Goal: Task Accomplishment & Management: Manage account settings

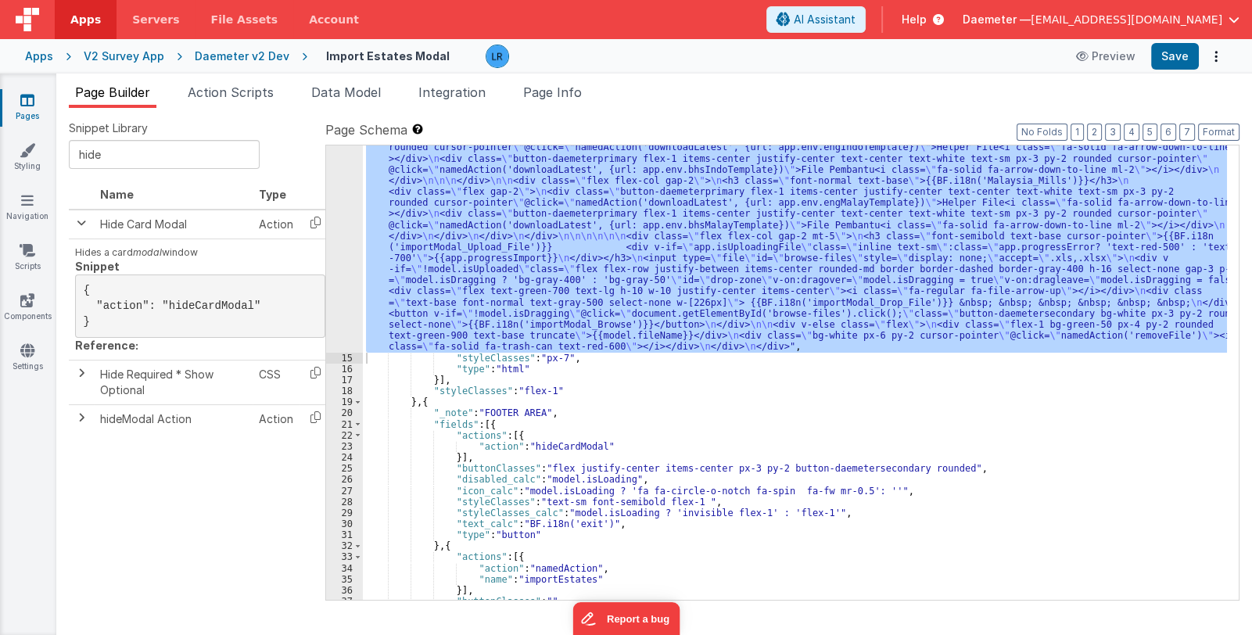
scroll to position [280, 0]
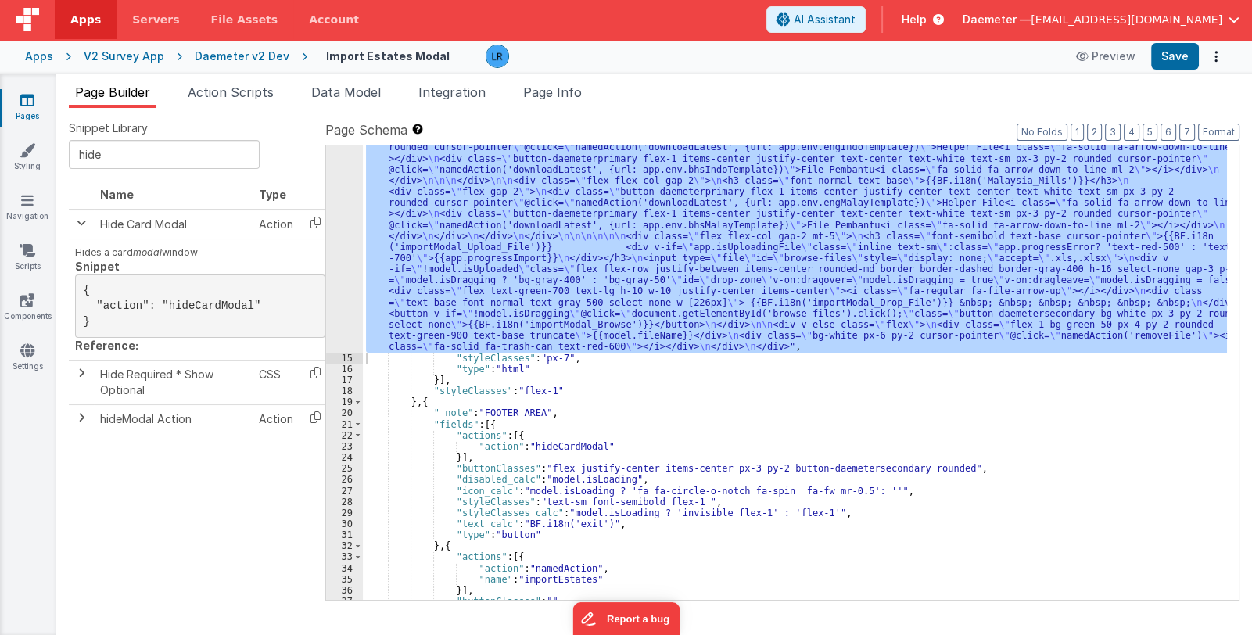
click at [1031, 15] on span "Daemeter —" at bounding box center [997, 20] width 68 height 16
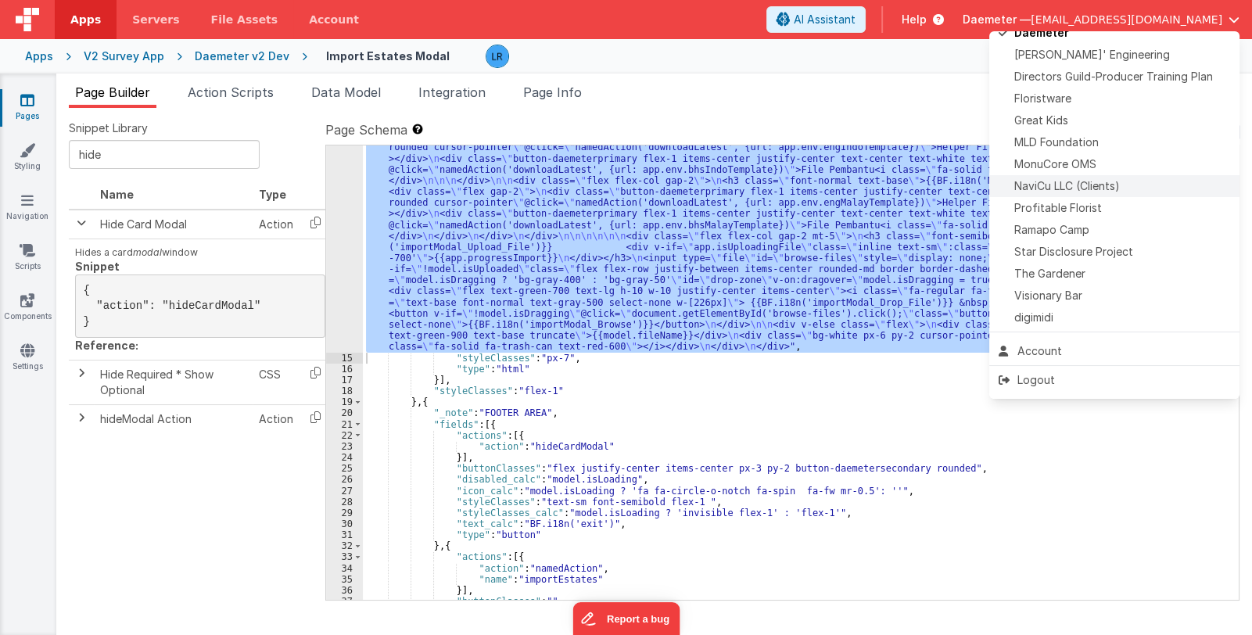
scroll to position [367, 0]
click at [1115, 246] on span "Star Disclosure Project" at bounding box center [1074, 250] width 119 height 16
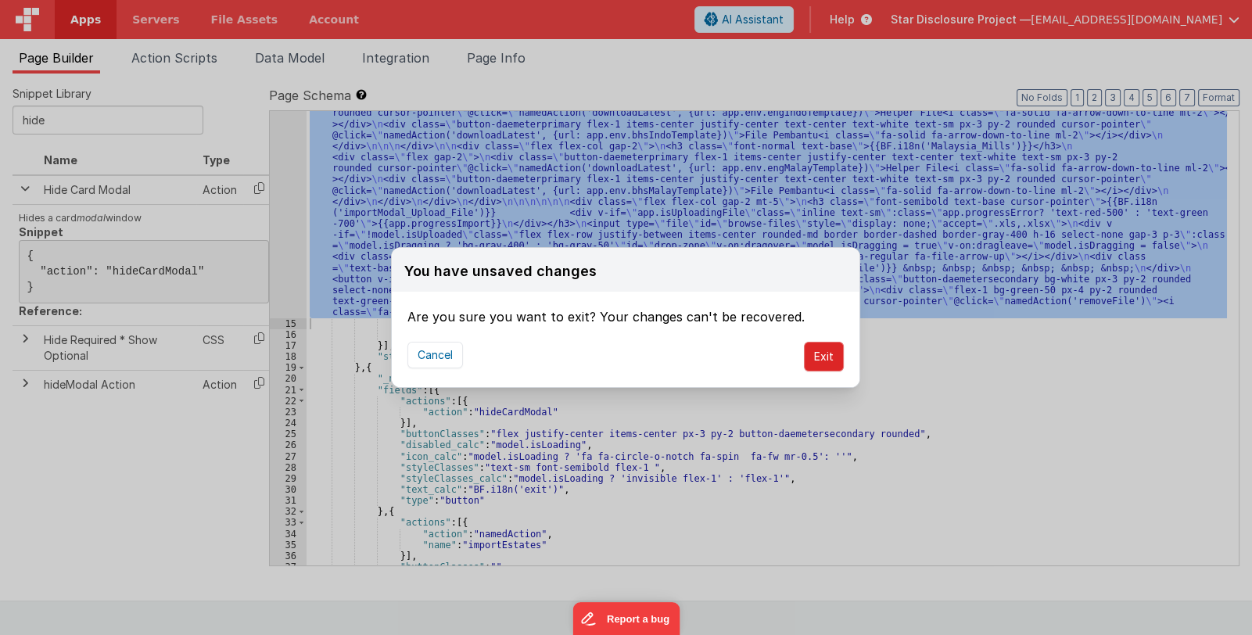
click at [830, 364] on button "Exit" at bounding box center [824, 357] width 40 height 30
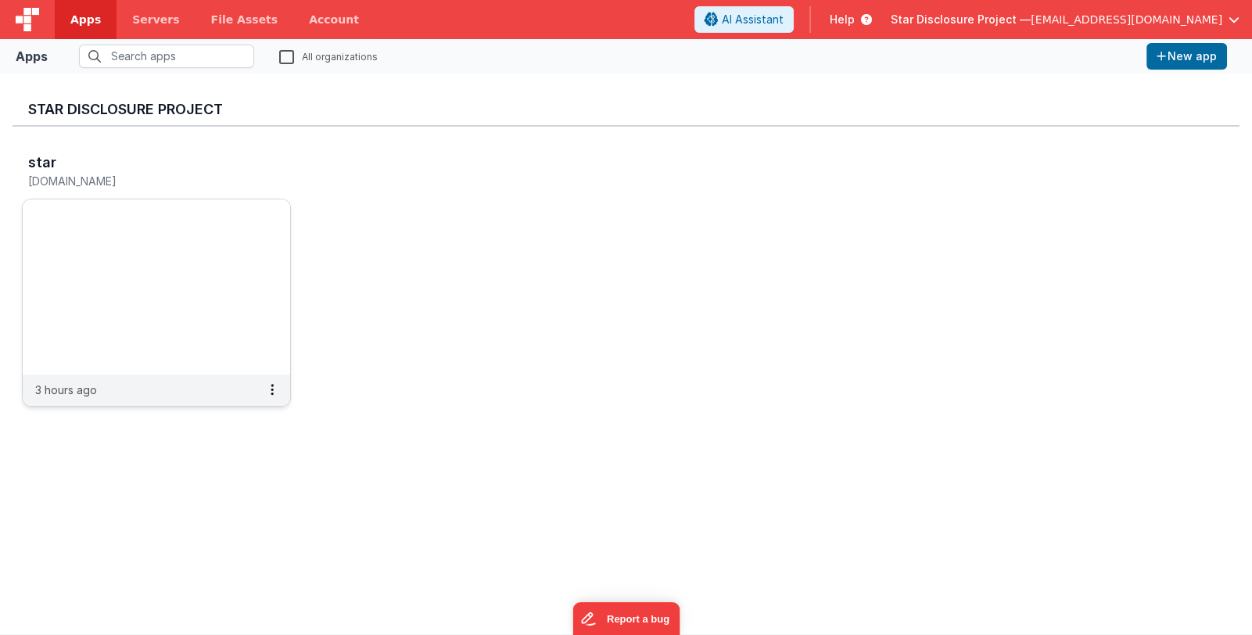
click at [134, 267] on img at bounding box center [157, 286] width 268 height 175
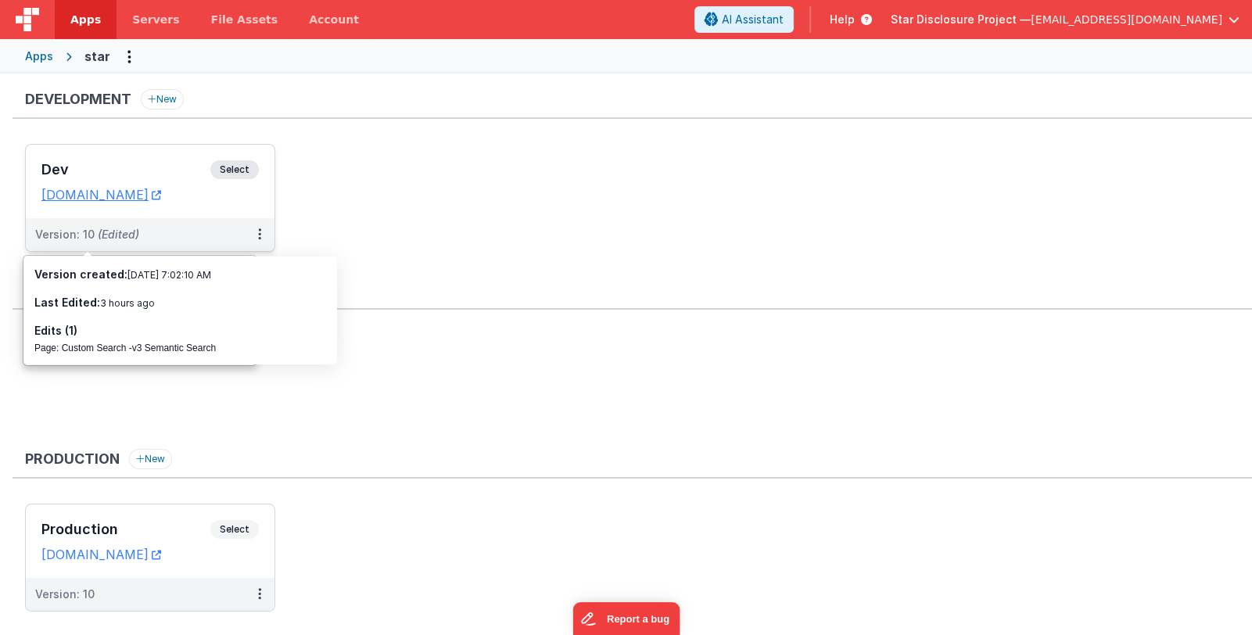
click at [115, 172] on h3 "Dev" at bounding box center [125, 170] width 169 height 16
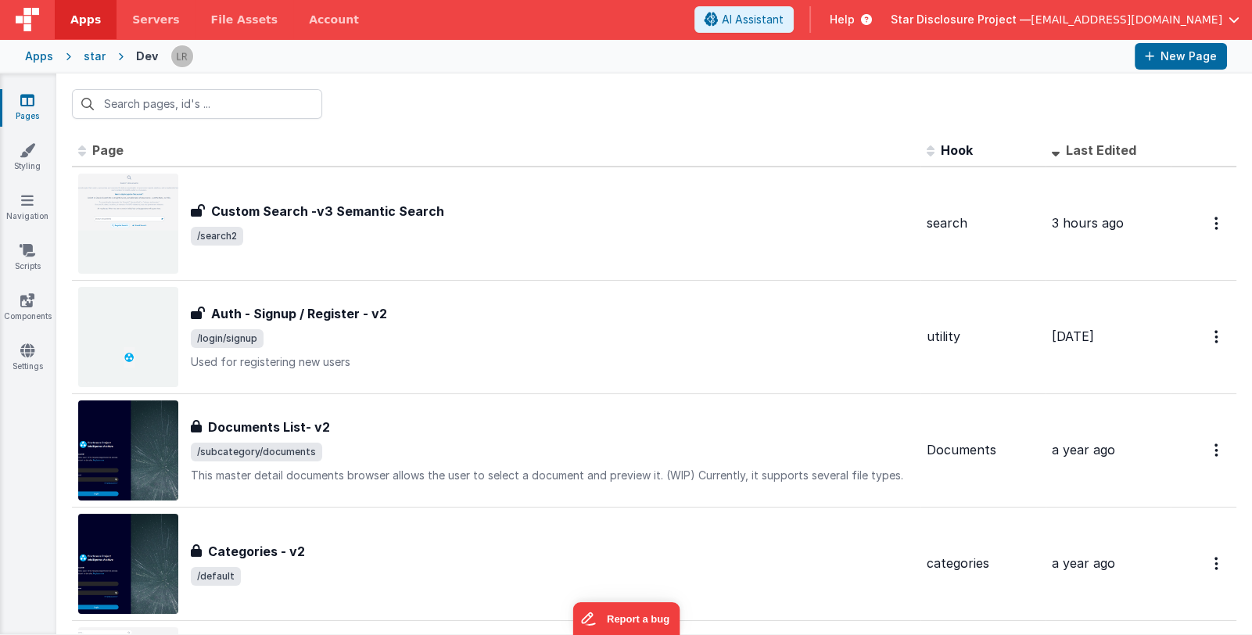
click at [25, 108] on link "Pages" at bounding box center [27, 107] width 56 height 31
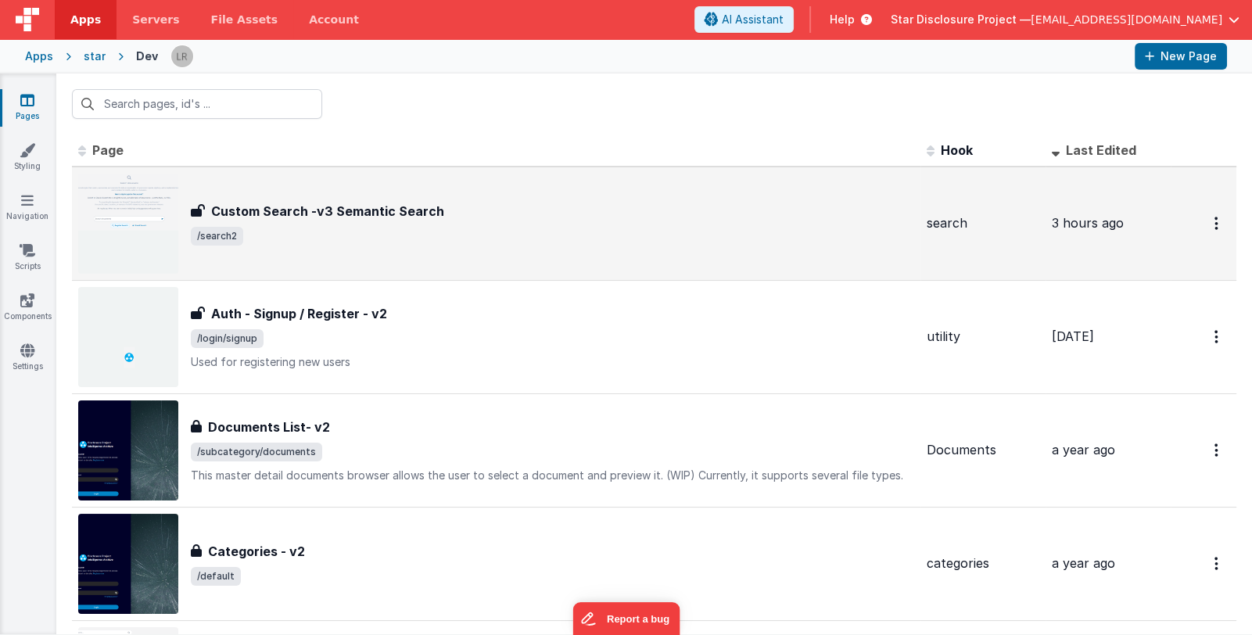
click at [397, 258] on div "Custom Search -v3 Semantic Search Custom Search -v3 Semantic Search /search2" at bounding box center [496, 224] width 836 height 100
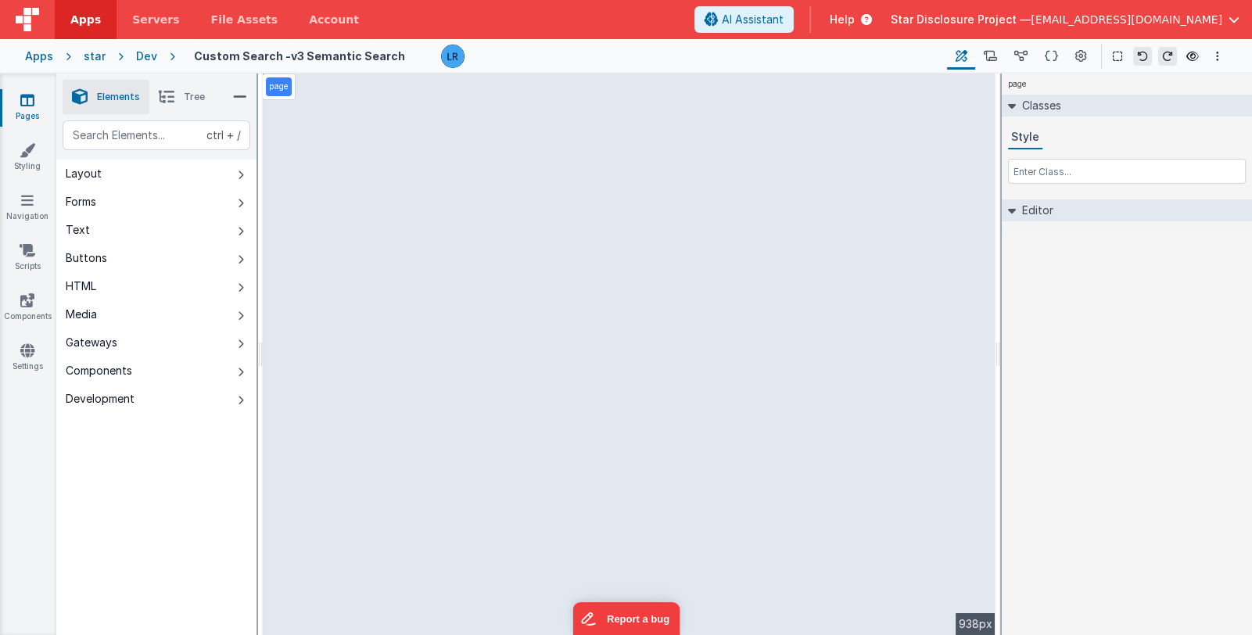
click at [178, 100] on li "Tree" at bounding box center [181, 97] width 65 height 34
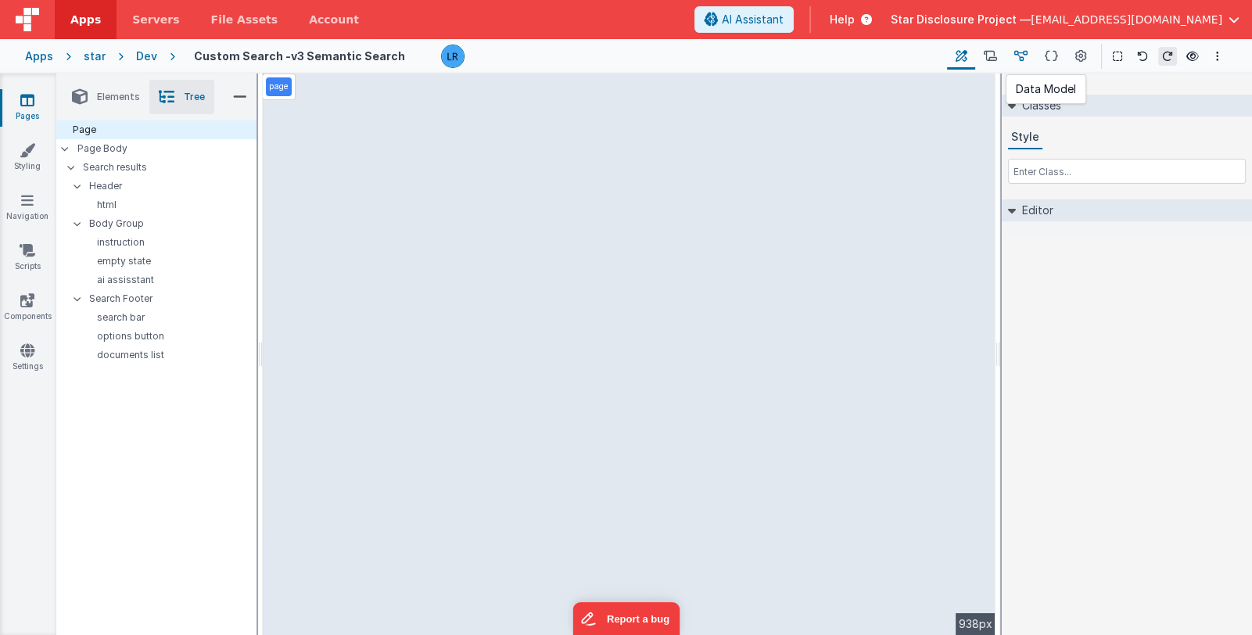
click at [1022, 55] on icon at bounding box center [1021, 56] width 13 height 16
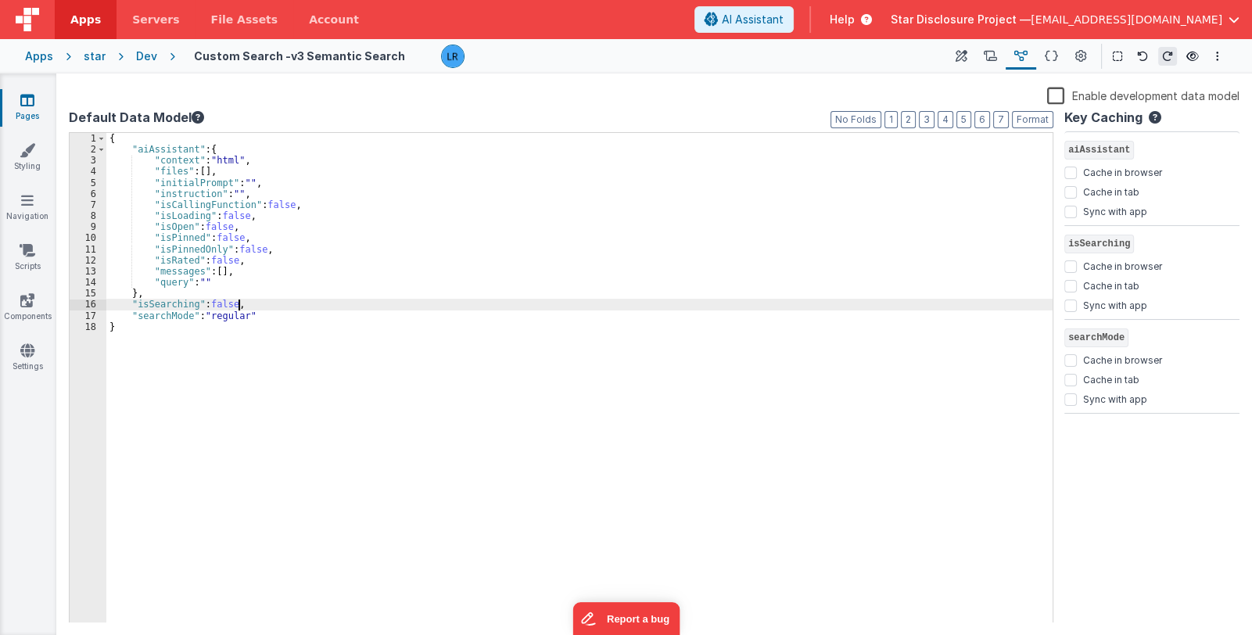
click at [240, 304] on div "{ "aiAssistant" : { "context" : "html" , "files" : [ ] , "initialPrompt" : "" ,…" at bounding box center [579, 389] width 947 height 513
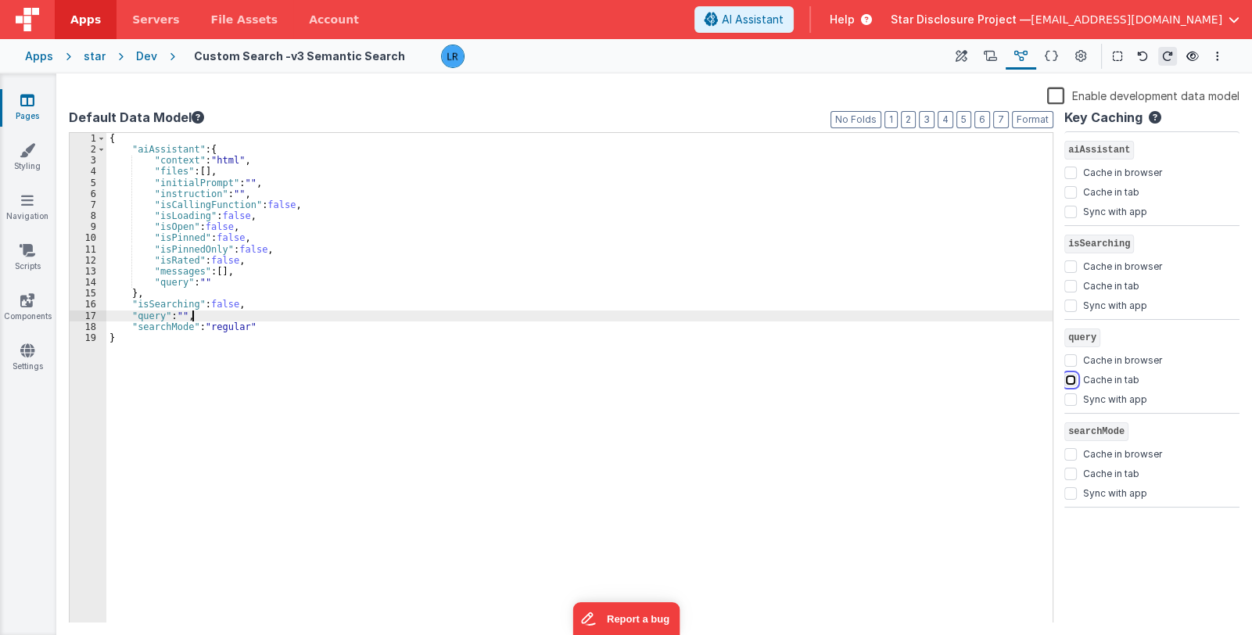
click at [1072, 379] on input "Cache in tab" at bounding box center [1071, 380] width 13 height 13
checkbox input "true"
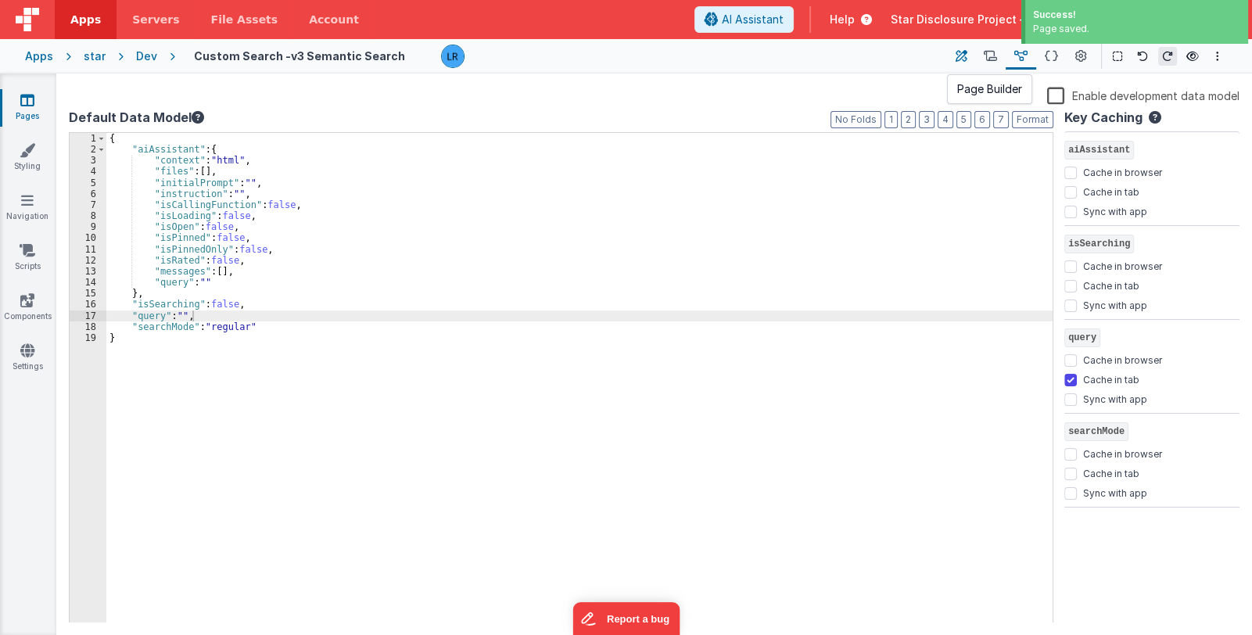
click at [962, 52] on icon at bounding box center [962, 56] width 12 height 16
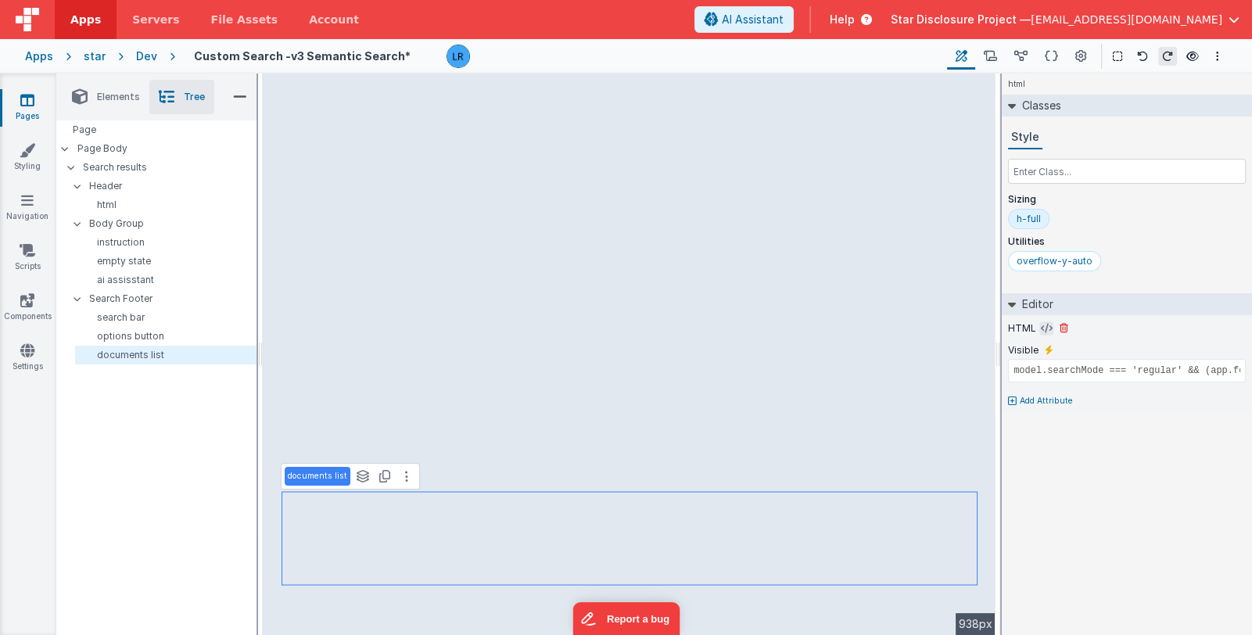
click at [1045, 323] on icon at bounding box center [1047, 328] width 12 height 13
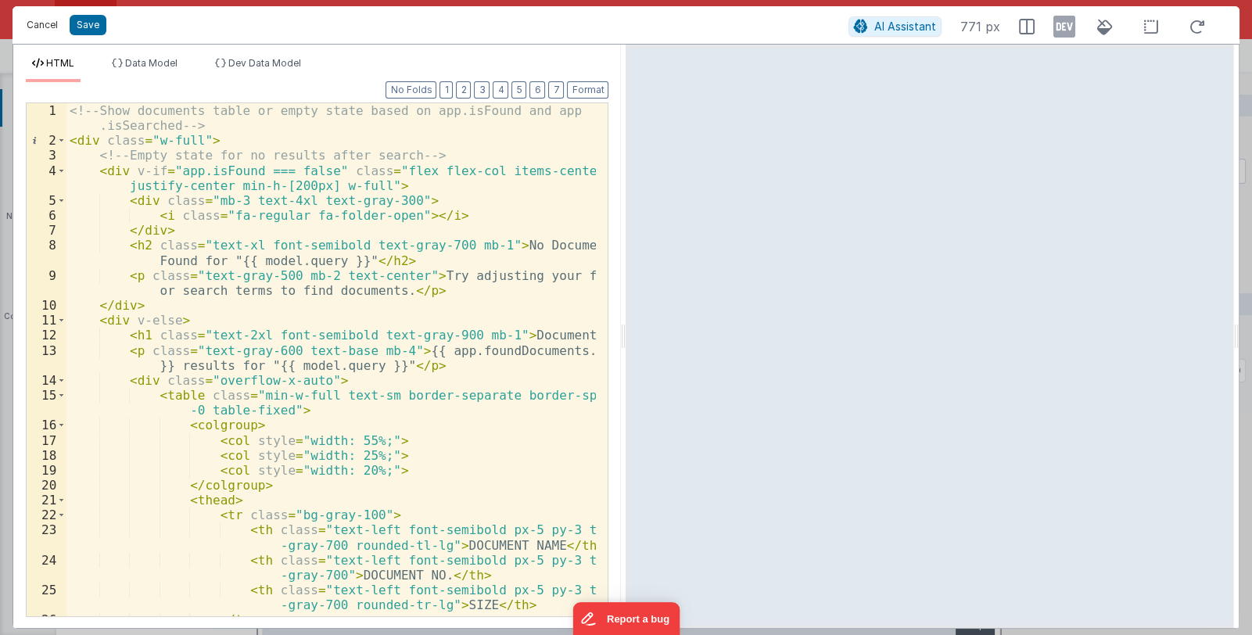
click at [42, 33] on button "Cancel" at bounding box center [42, 25] width 47 height 22
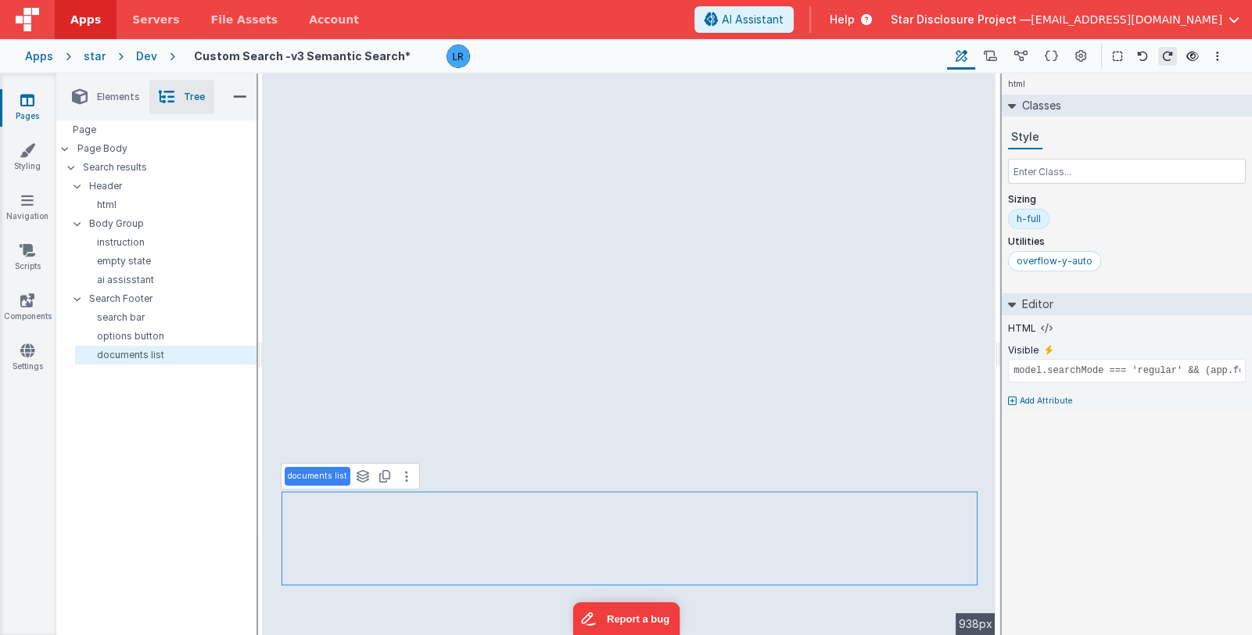
click at [986, 18] on span "Star Disclosure Project —" at bounding box center [961, 20] width 140 height 16
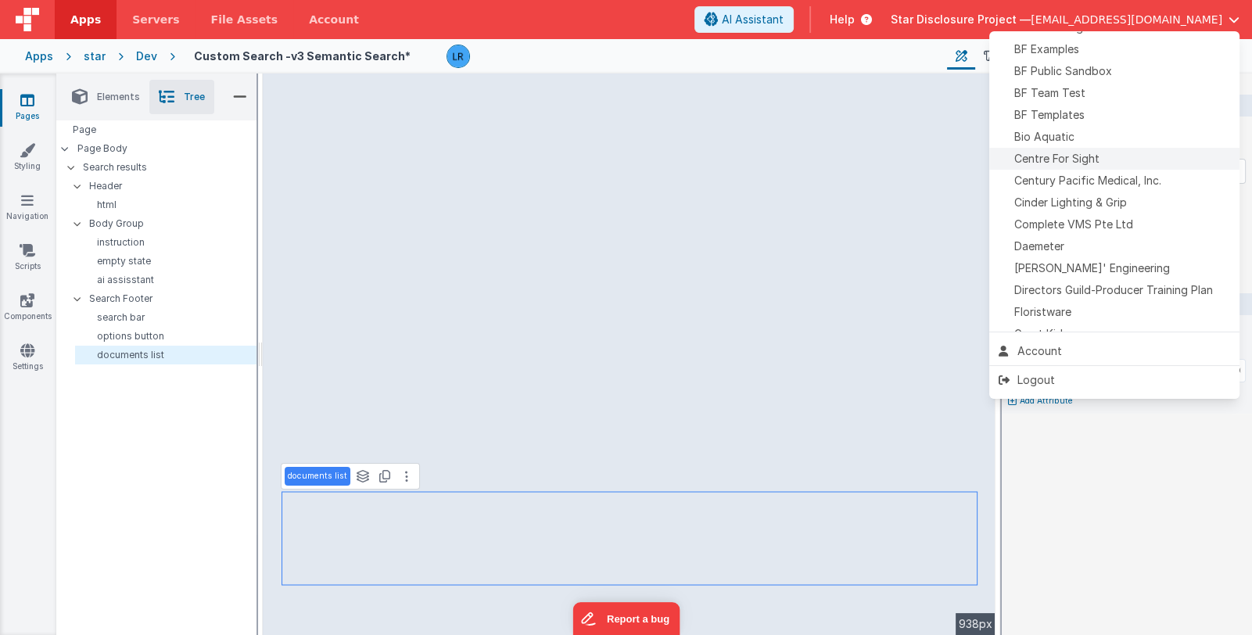
scroll to position [156, 0]
click at [1076, 260] on span "[PERSON_NAME]' Engineering" at bounding box center [1093, 265] width 156 height 16
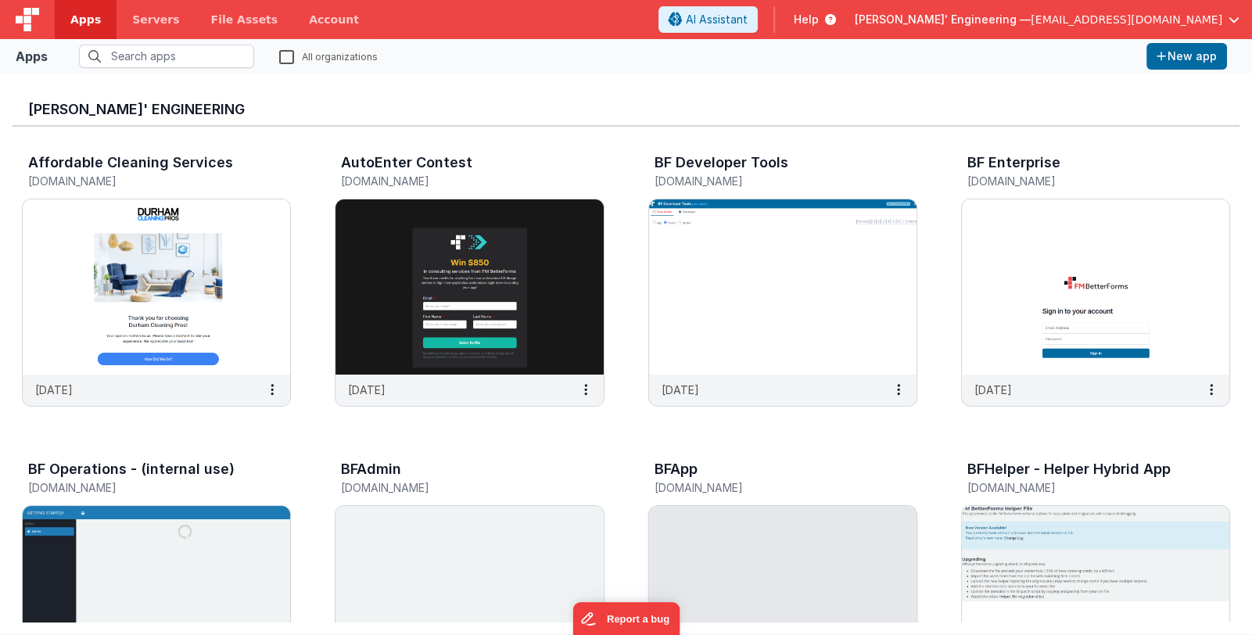
click at [701, 519] on img at bounding box center [783, 593] width 268 height 175
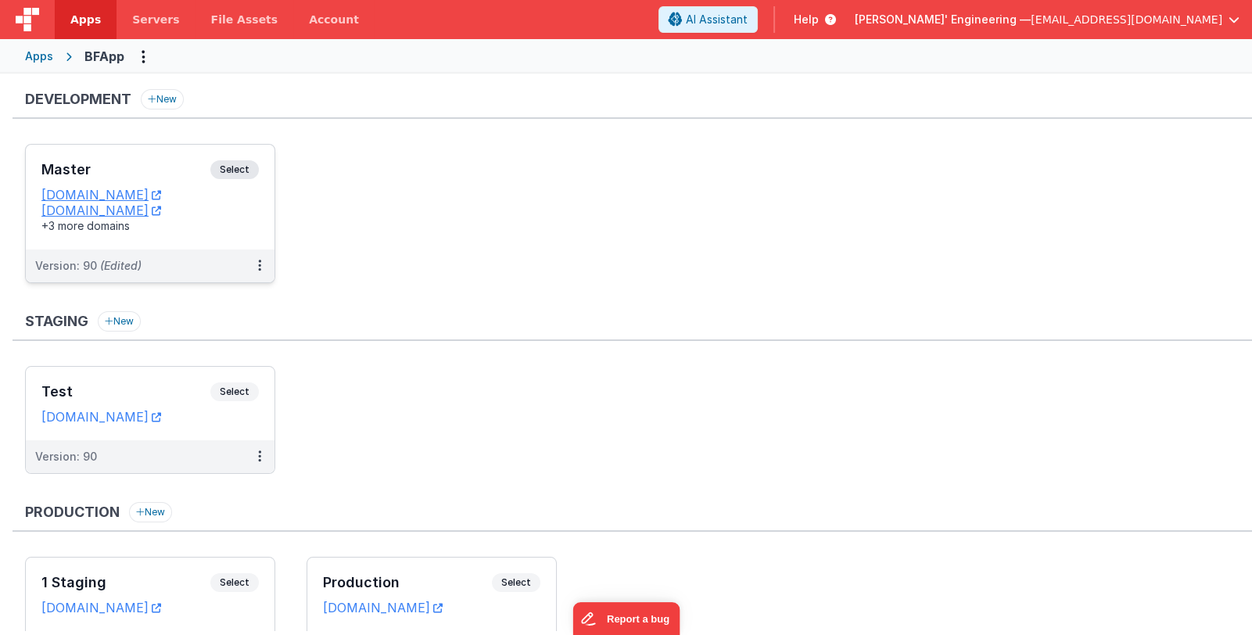
click at [173, 239] on div "Master Select URLs [DOMAIN_NAME] [DOMAIN_NAME] +3 more domains" at bounding box center [150, 197] width 249 height 105
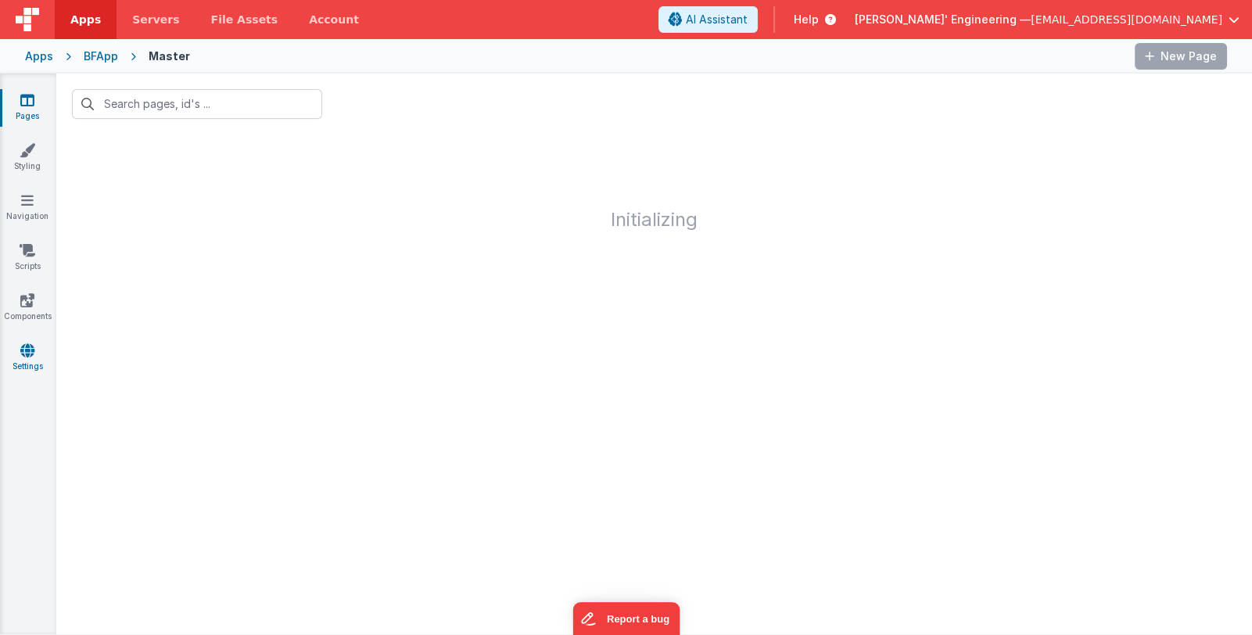
click at [30, 358] on link "Settings" at bounding box center [27, 358] width 56 height 31
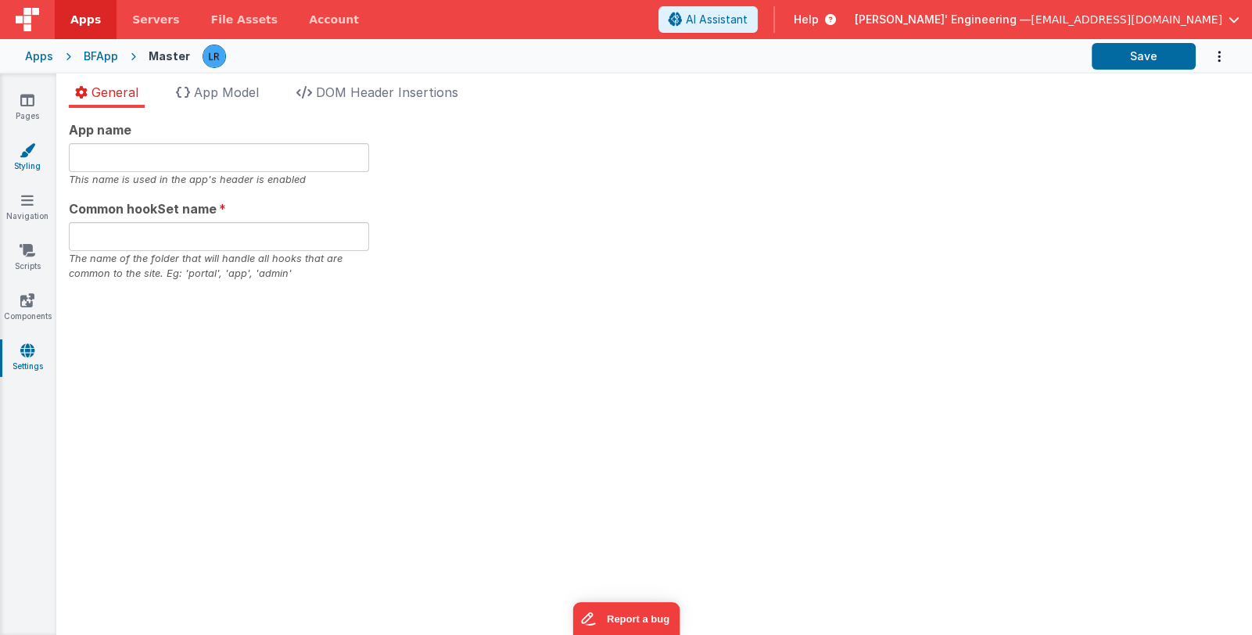
type input "bfapp"
click at [23, 155] on icon at bounding box center [28, 150] width 16 height 16
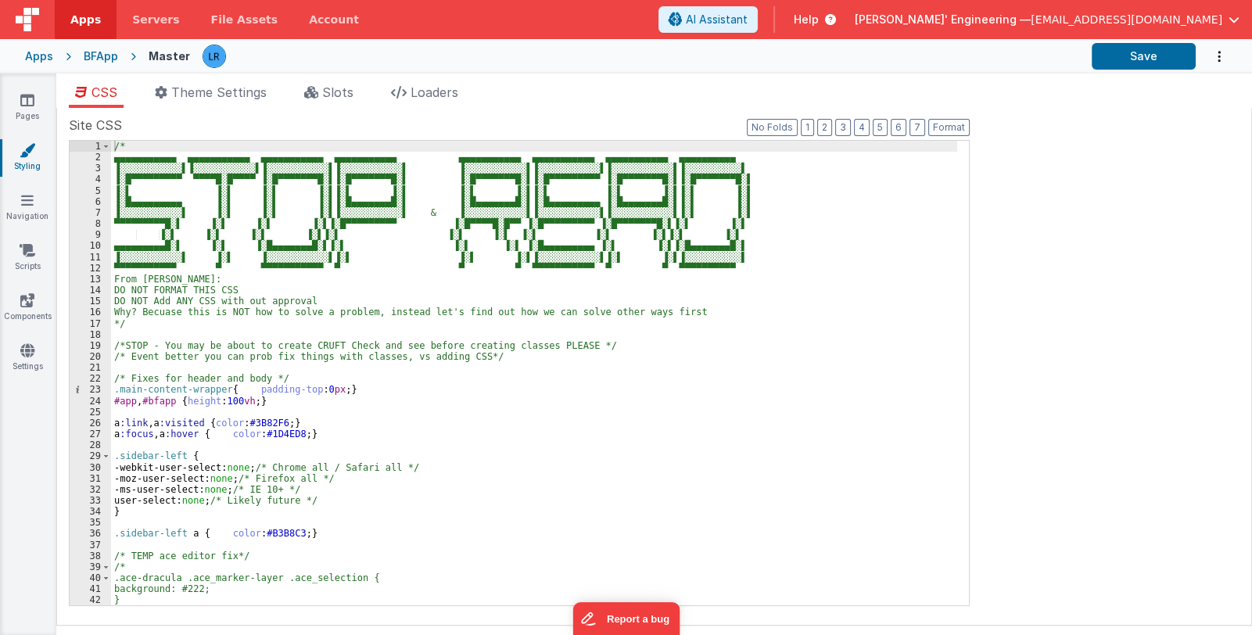
click at [384, 464] on div "/* ▄▄▄▄▄▄▄▄▄▄▄ ▄▄▄▄▄▄▄▄▄▄▄ ▄▄▄▄▄▄▄▄▄▄▄ ▄▄▄▄▄▄▄▄▄▄▄ ▄▄▄▄▄▄▄▄▄▄▄ ▄▄▄▄▄▄▄▄▄▄▄ ▄▄▄▄…" at bounding box center [534, 384] width 846 height 487
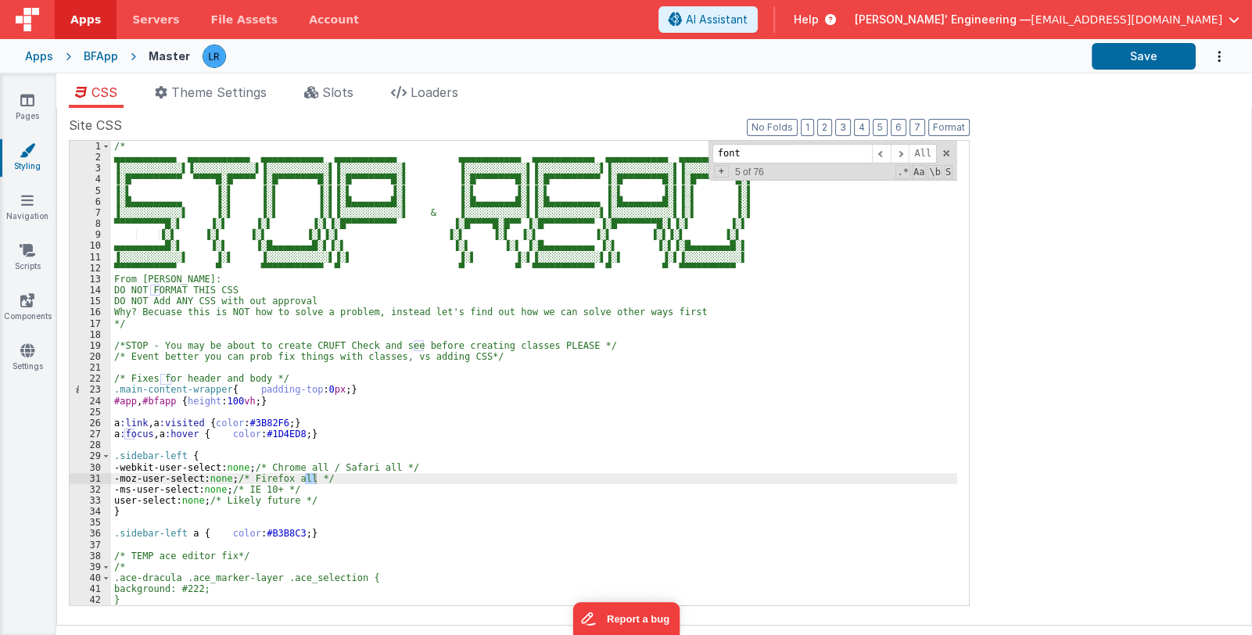
scroll to position [1396, 0]
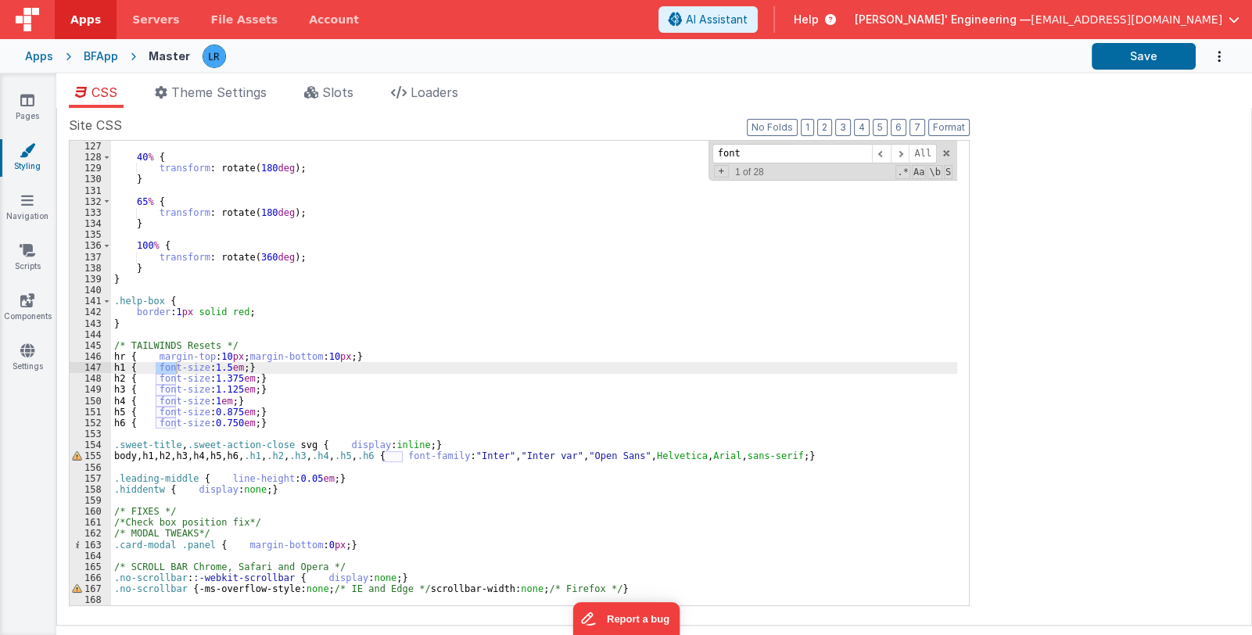
type input "font"
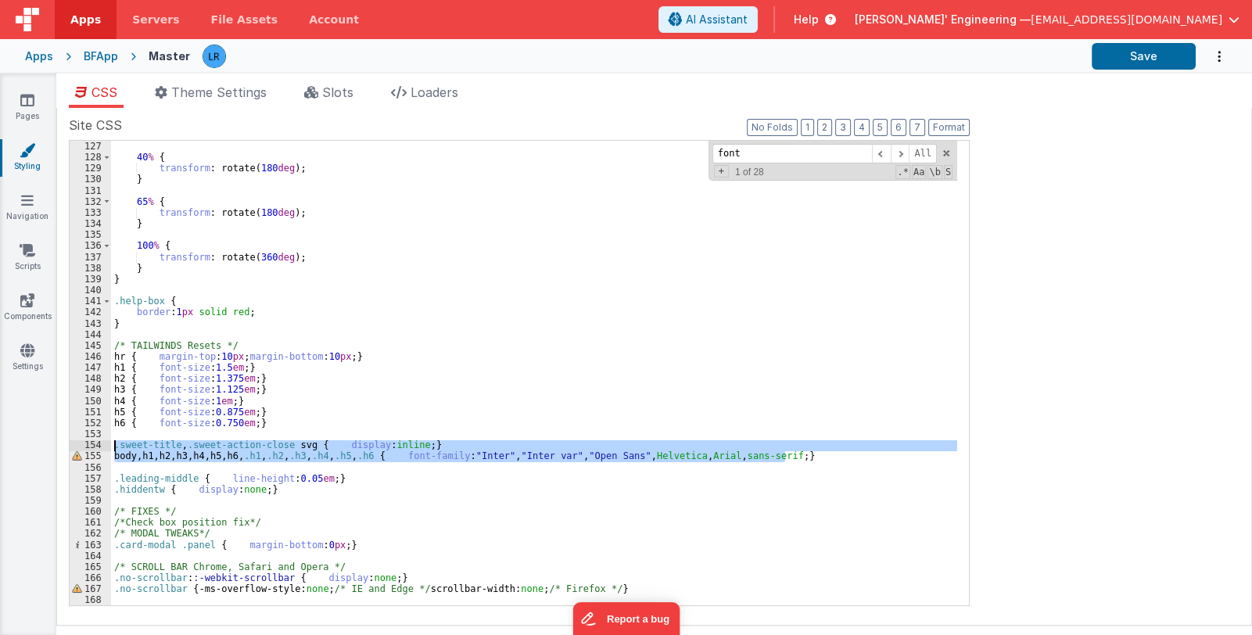
drag, startPoint x: 792, startPoint y: 456, endPoint x: 108, endPoint y: 445, distance: 683.8
click at [108, 445] on div "126 127 128 129 130 131 132 133 134 135 136 137 138 139 140 141 142 143 144 145…" at bounding box center [519, 373] width 901 height 466
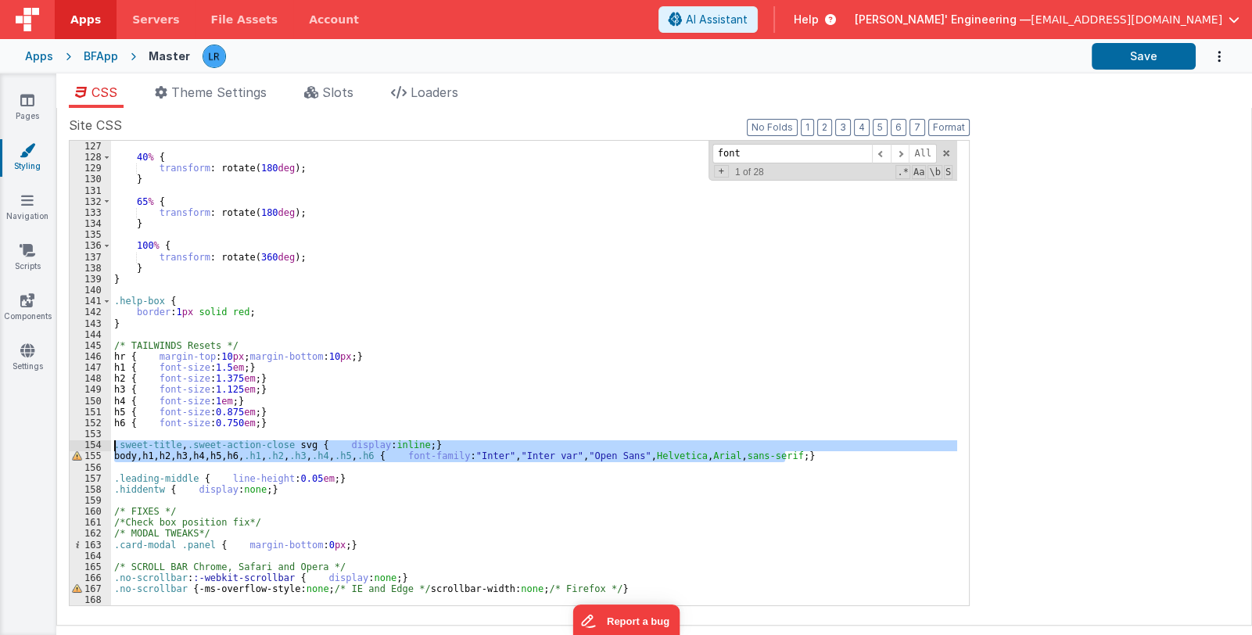
click at [780, 458] on div "} 40 % { transform : rotate( 180 deg ); } 65 % { transform : rotate( 180 deg );…" at bounding box center [534, 373] width 846 height 465
